Goal: Task Accomplishment & Management: Complete application form

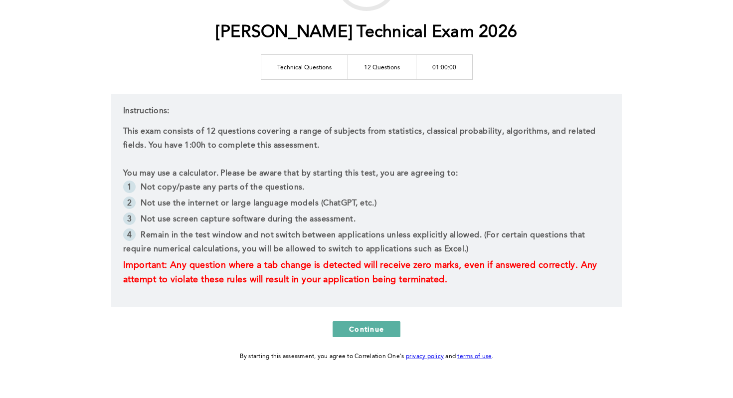
scroll to position [110, 0]
click at [380, 325] on span "Continue" at bounding box center [366, 327] width 35 height 9
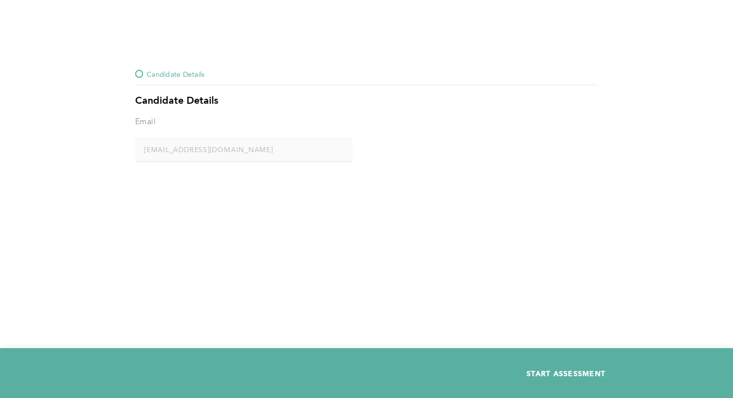
click at [537, 374] on span "START ASSESSMENT" at bounding box center [565, 372] width 79 height 9
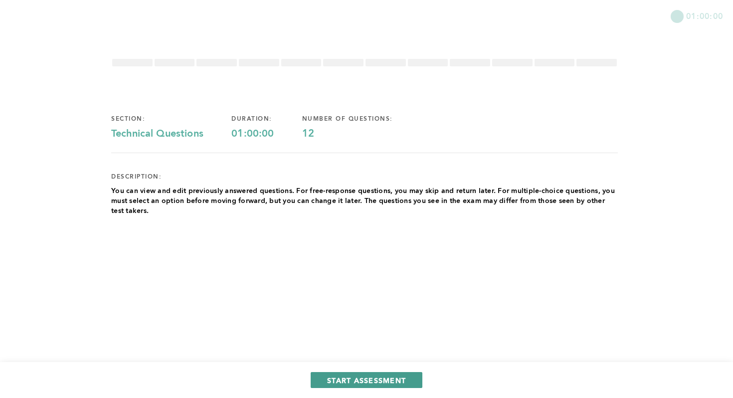
click at [395, 379] on span "START ASSESSMENT" at bounding box center [366, 379] width 79 height 9
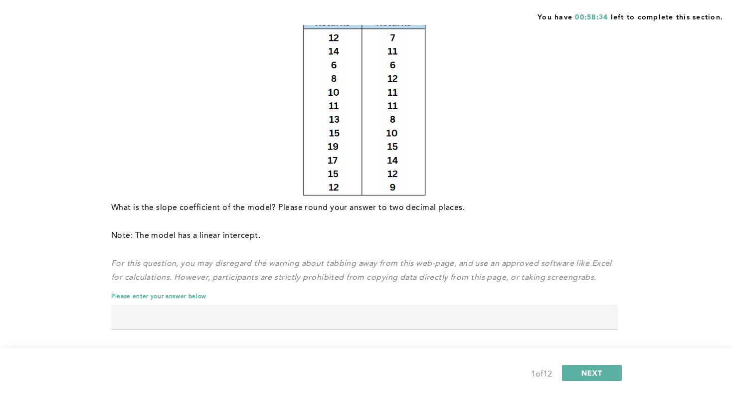
scroll to position [163, 0]
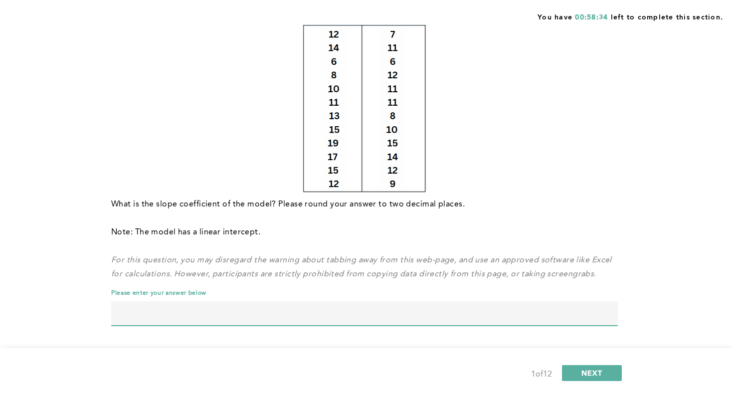
click at [394, 310] on input "text" at bounding box center [364, 313] width 506 height 24
type input "0.57"
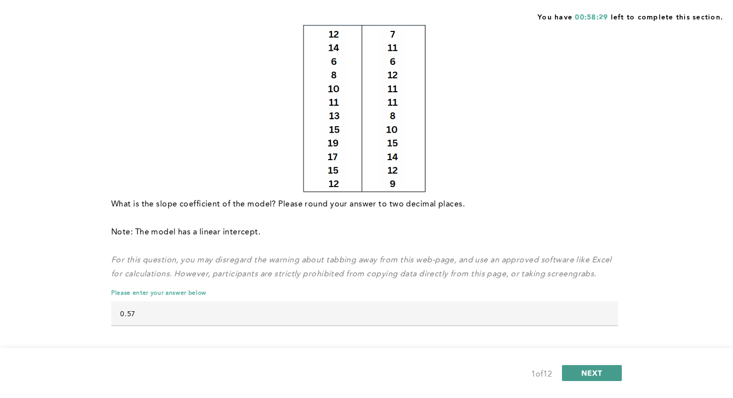
click at [598, 372] on span "NEXT" at bounding box center [591, 372] width 21 height 9
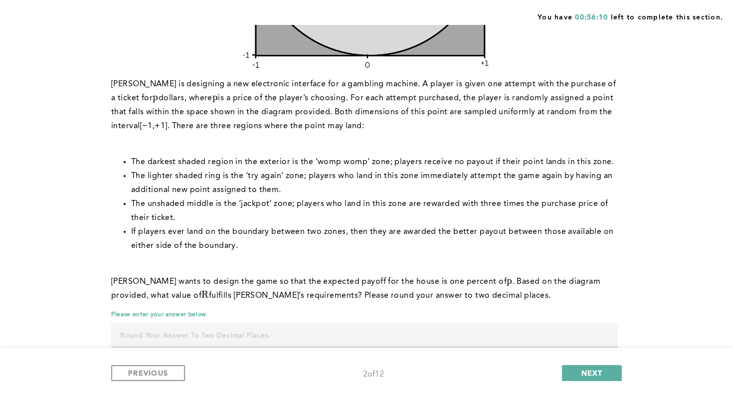
scroll to position [322, 0]
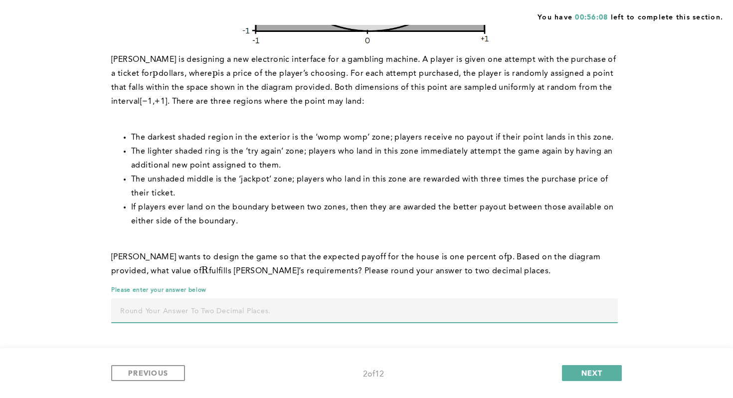
click at [475, 315] on input "text" at bounding box center [364, 310] width 506 height 24
type input "0.37"
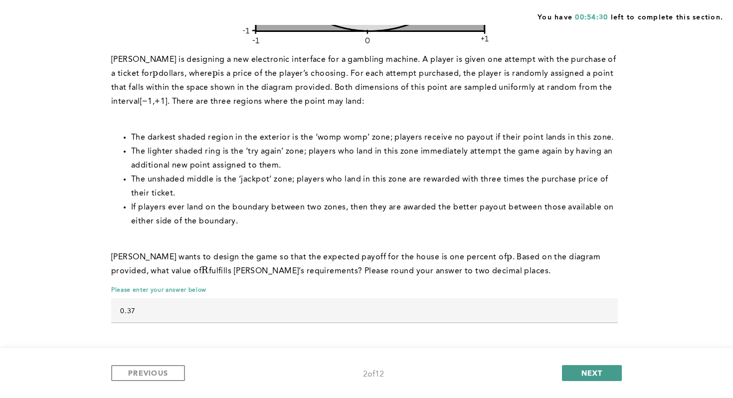
click at [590, 372] on span "NEXT" at bounding box center [591, 372] width 21 height 9
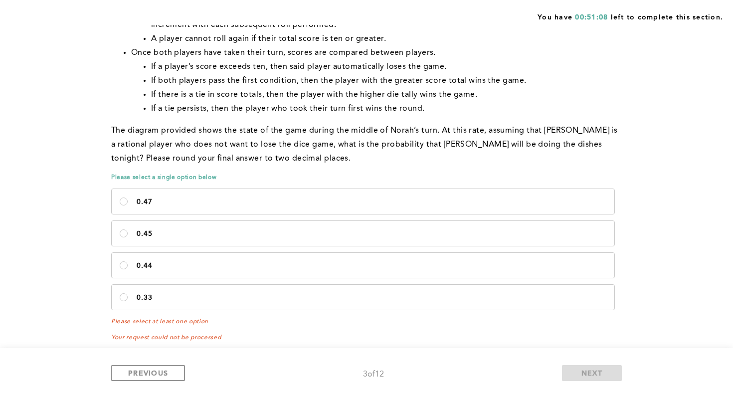
scroll to position [515, 0]
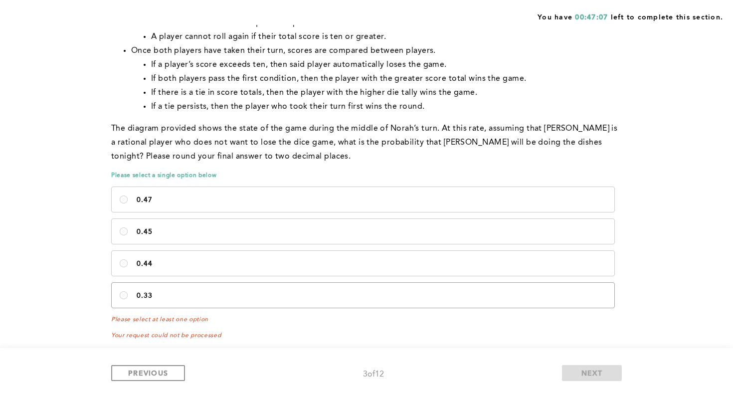
click at [522, 293] on p "0.33" at bounding box center [372, 296] width 470 height 8
click at [128, 293] on input "0.33" at bounding box center [124, 295] width 8 height 8
radio input "true"
click at [591, 376] on span "NEXT" at bounding box center [591, 372] width 21 height 9
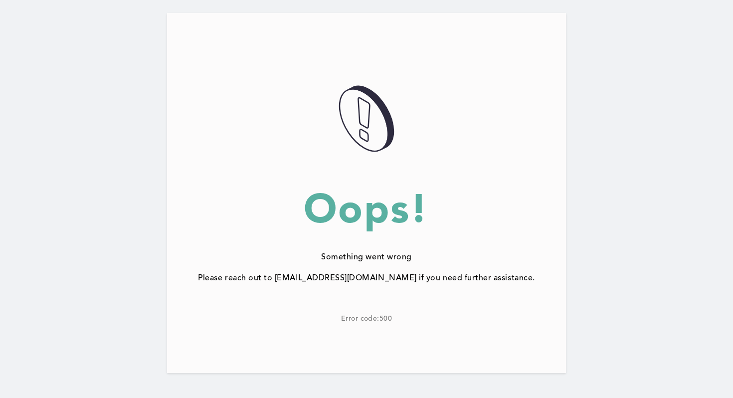
scroll to position [77, 0]
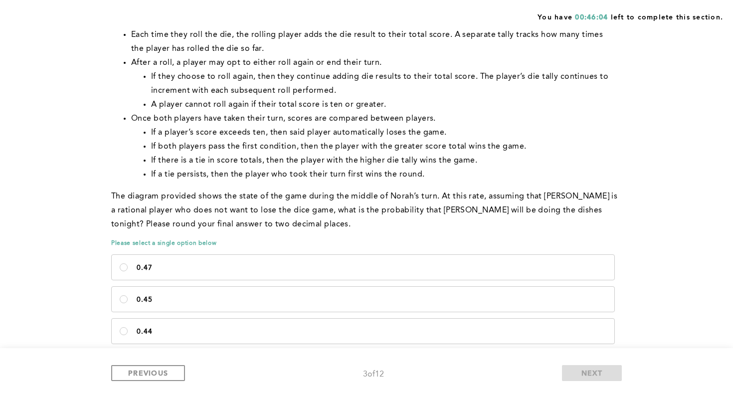
scroll to position [505, 0]
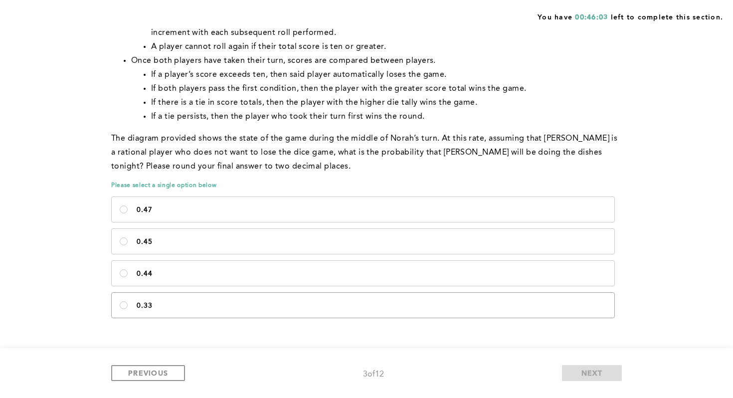
click at [268, 301] on label "0.33" at bounding box center [363, 305] width 502 height 25
click at [128, 301] on input "0.33" at bounding box center [124, 305] width 8 height 8
radio input "true"
click at [573, 374] on button "NEXT" at bounding box center [592, 373] width 60 height 16
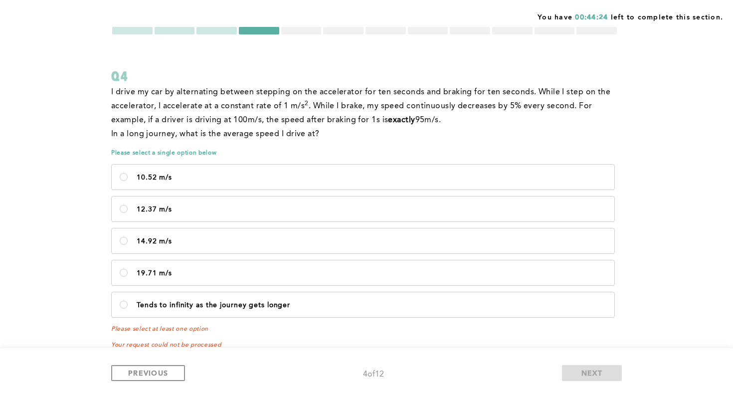
scroll to position [41, 0]
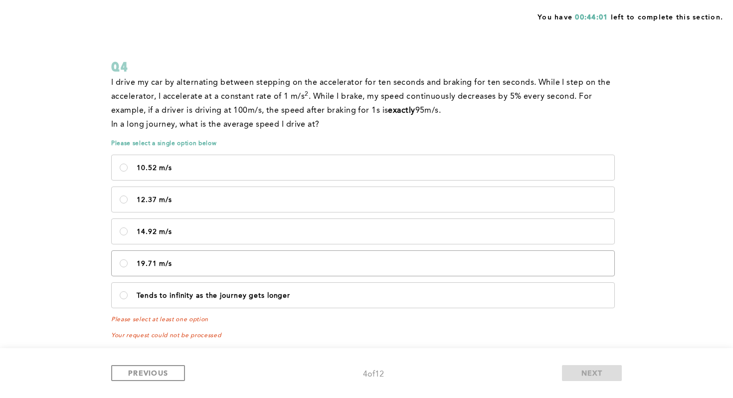
click at [380, 256] on label "19.71 m/s" at bounding box center [363, 263] width 502 height 25
click at [128, 259] on m\/s\<\/p\> "19.71 m/s" at bounding box center [124, 263] width 8 height 8
radio m\/s\<\/p\> "true"
click at [571, 369] on button "NEXT" at bounding box center [592, 373] width 60 height 16
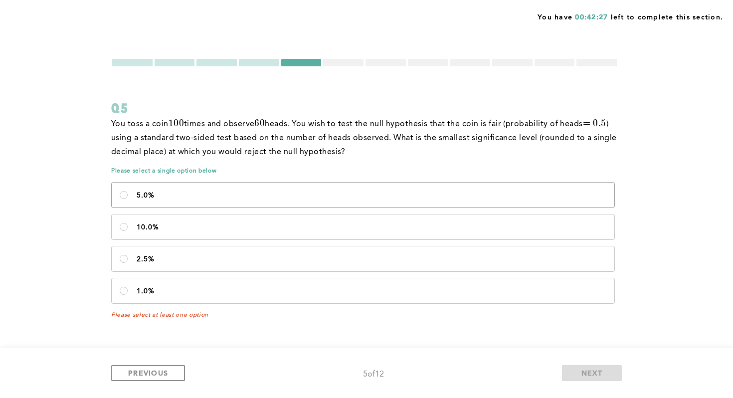
click at [521, 200] on label "5.0%" at bounding box center [363, 194] width 502 height 25
click at [128, 199] on input "5.0%" at bounding box center [124, 195] width 8 height 8
radio input "true"
click at [595, 368] on span "NEXT" at bounding box center [591, 372] width 21 height 9
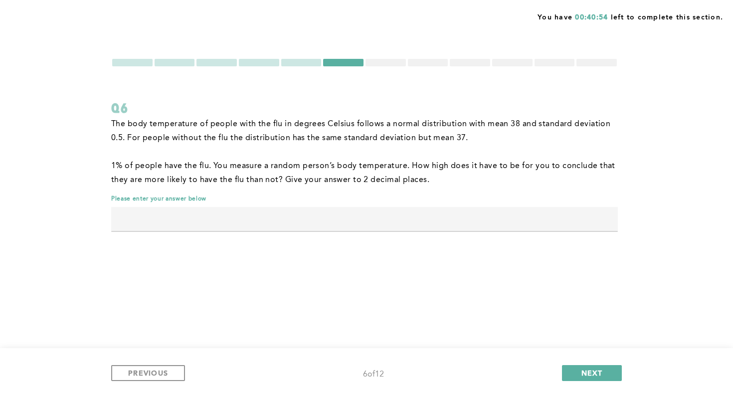
click at [468, 208] on input "text" at bounding box center [364, 219] width 506 height 24
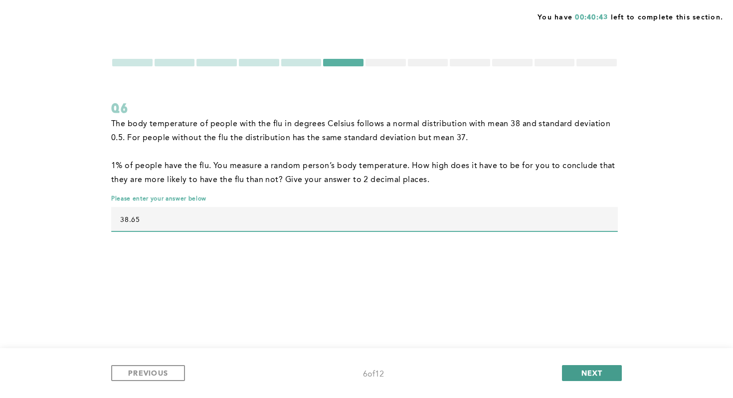
type input "38.65"
click at [590, 371] on span "NEXT" at bounding box center [591, 372] width 21 height 9
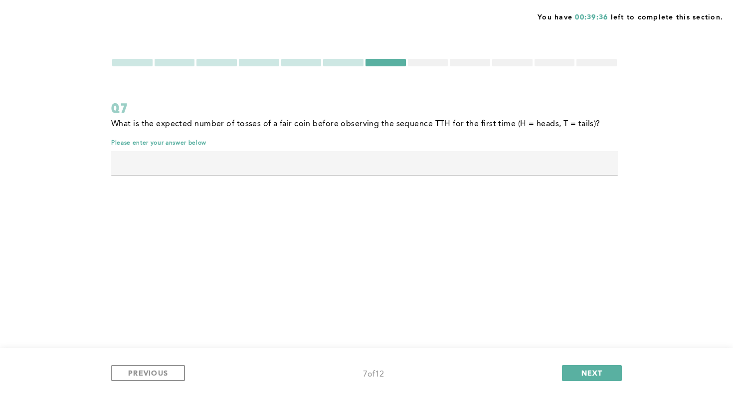
click at [530, 173] on input "text" at bounding box center [364, 163] width 506 height 24
type input "8"
click at [610, 365] on button "NEXT" at bounding box center [592, 373] width 60 height 16
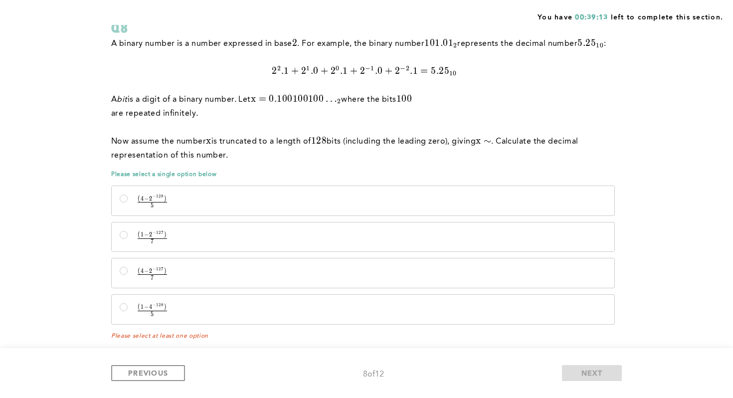
scroll to position [79, 0]
click at [559, 268] on p "( 4 − 2 − 127 ) 7 \frac {(4-2^{-127})} {7} 7 ( 4 − 2 − 1 2 7 ) ​" at bounding box center [372, 274] width 470 height 12
click at [128, 268] on input "( 4 − 2 − 127 ) 7 \frac {(4-2^{-127})} {7} 7 ( 4 − 2 − 1 2 7 ) ​" at bounding box center [124, 272] width 8 height 8
radio input "true"
click at [595, 366] on button "NEXT" at bounding box center [592, 373] width 60 height 16
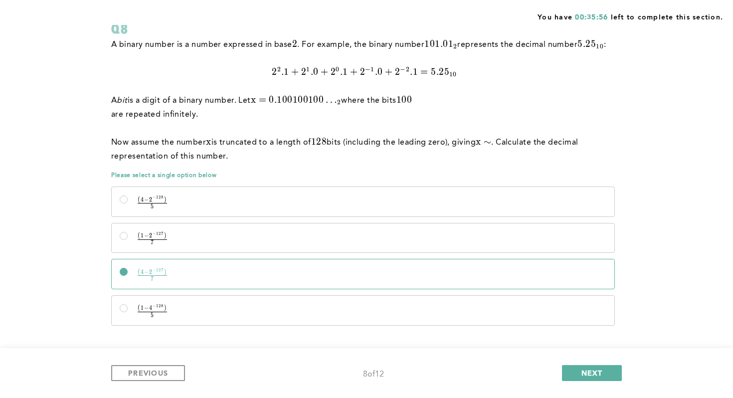
scroll to position [0, 0]
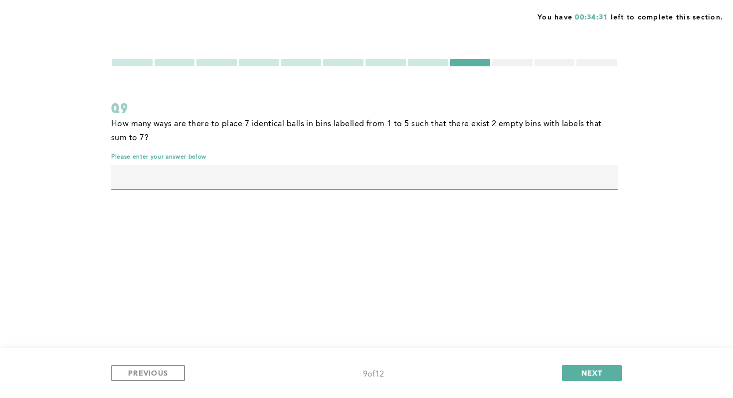
click at [540, 187] on input "text" at bounding box center [364, 177] width 506 height 24
type input "71"
click at [590, 370] on span "NEXT" at bounding box center [591, 372] width 21 height 9
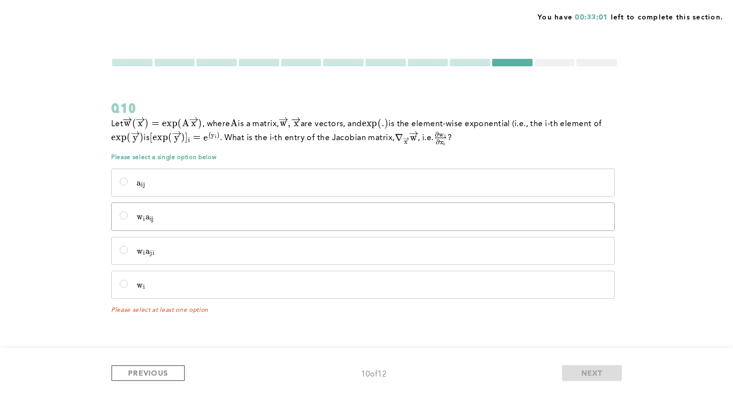
click at [574, 212] on p "w i w_i w i ​ a i j a_{ij} a i j ​" at bounding box center [372, 217] width 470 height 10
click at [128, 212] on input "w i w_i w i ​ a i j a_{ij} a i j ​" at bounding box center [124, 215] width 8 height 8
radio input "true"
click at [604, 369] on button "NEXT" at bounding box center [592, 373] width 60 height 16
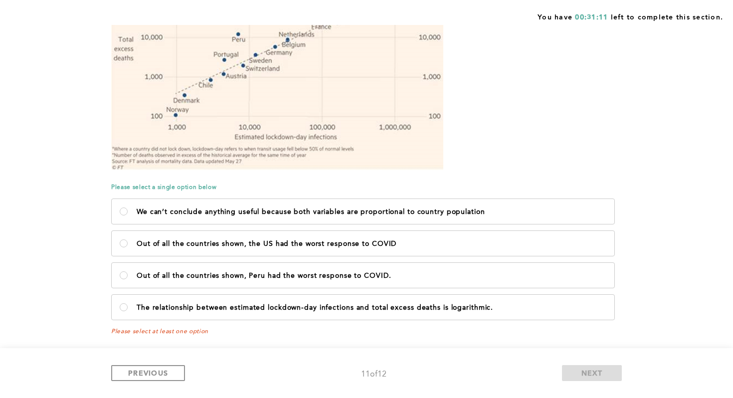
scroll to position [170, 0]
click at [456, 311] on label "The relationship between estimated lockdown-day infections and total excess dea…" at bounding box center [363, 306] width 502 height 25
click at [128, 310] on logarithmic\ "The relationship between estimated lockdown-day infections and total excess dea…" at bounding box center [124, 306] width 8 height 8
radio logarithmic\ "true"
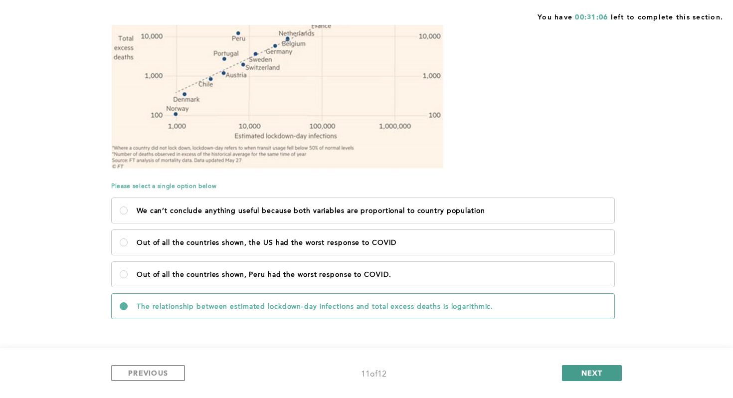
click at [582, 370] on span "NEXT" at bounding box center [591, 372] width 21 height 9
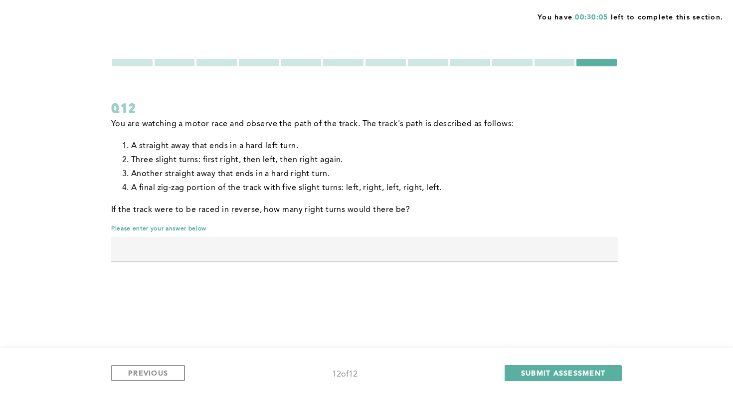
click at [510, 248] on input "text" at bounding box center [364, 249] width 506 height 24
type input "4"
click at [558, 372] on span "SUBMIT ASSESSMENT" at bounding box center [563, 372] width 84 height 9
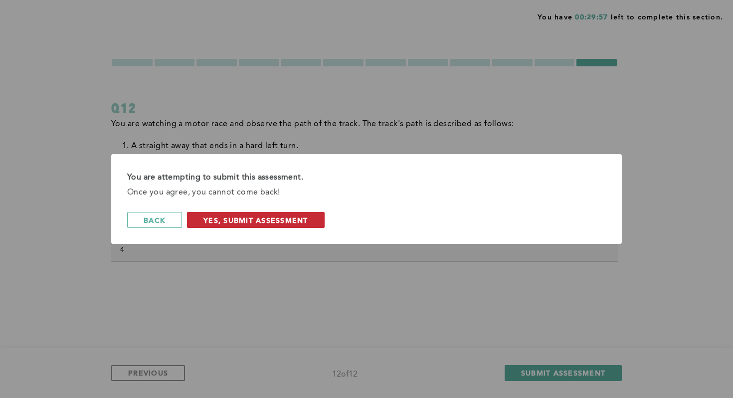
click at [310, 221] on button "Yes, Submit Assessment" at bounding box center [256, 220] width 138 height 16
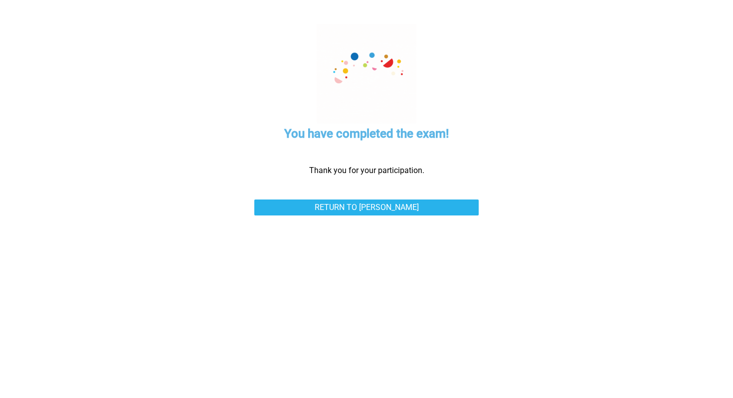
click at [432, 237] on div "Upload Status x You have completed the exam! Thank you for your participation. …" at bounding box center [366, 199] width 733 height 398
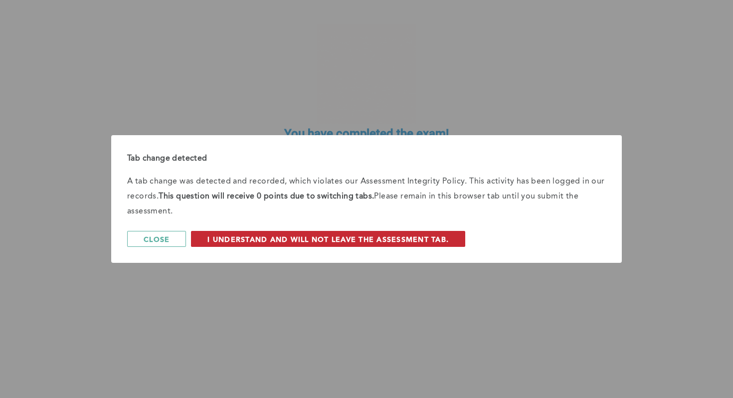
click at [249, 237] on span "I understand and will not leave the assessment tab." at bounding box center [327, 238] width 241 height 9
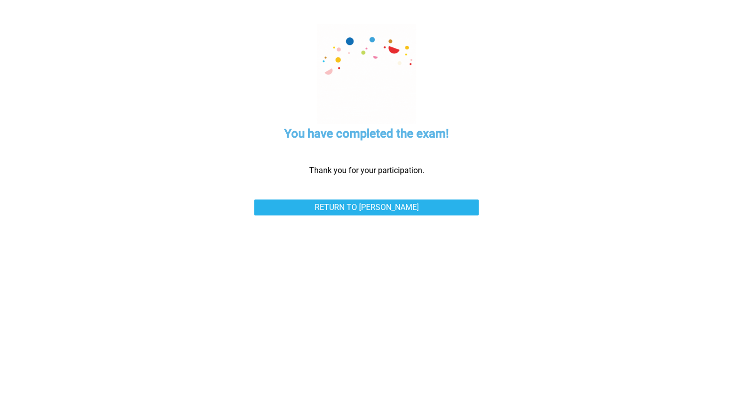
click at [319, 219] on div "Return to [PERSON_NAME]" at bounding box center [366, 215] width 224 height 32
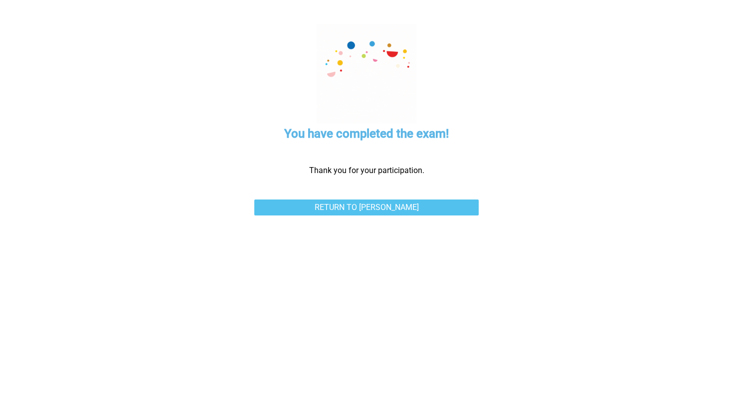
click at [319, 212] on link "Return to [PERSON_NAME]" at bounding box center [366, 207] width 224 height 16
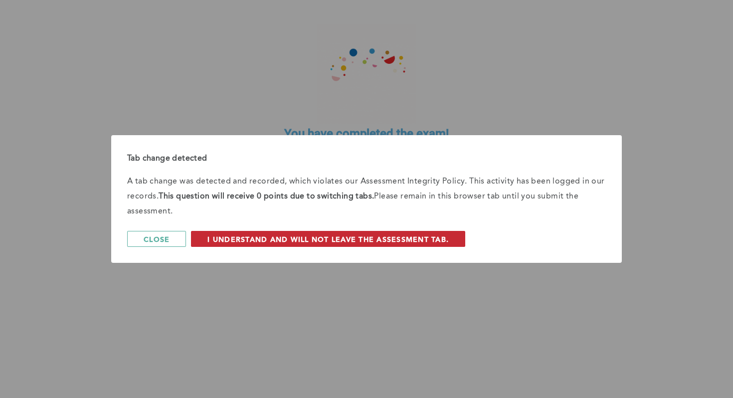
click at [297, 231] on button "I understand and will not leave the assessment tab." at bounding box center [328, 239] width 274 height 16
